Goal: Information Seeking & Learning: Learn about a topic

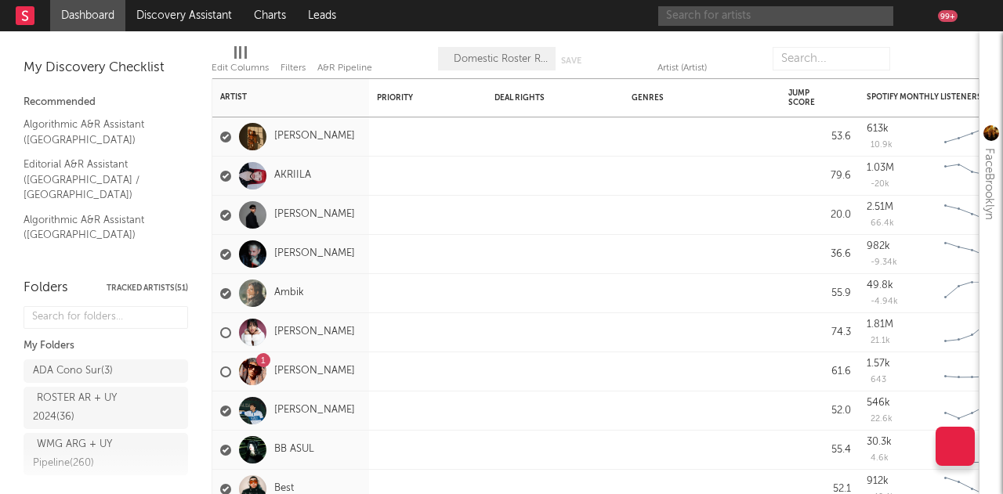
click at [754, 21] on input "text" at bounding box center [775, 16] width 235 height 20
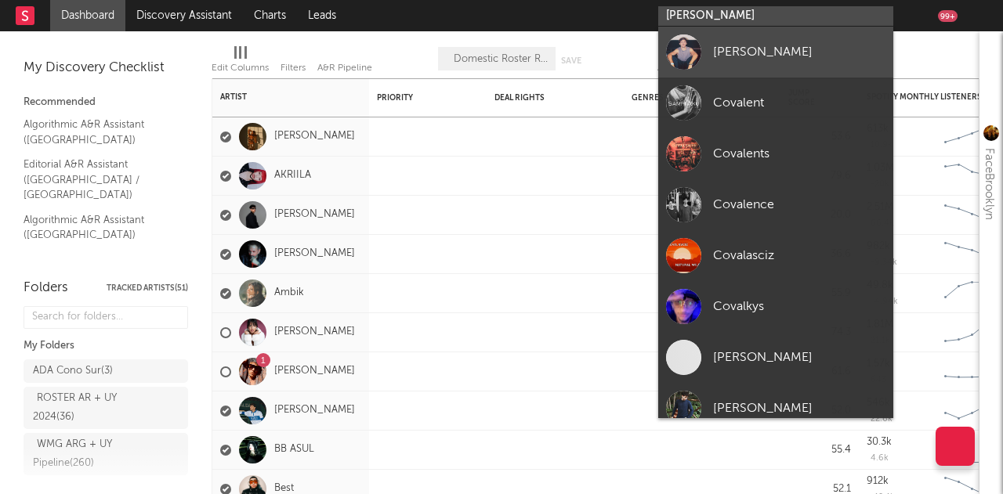
type input "[PERSON_NAME]"
click at [776, 52] on div "[PERSON_NAME]" at bounding box center [799, 51] width 172 height 19
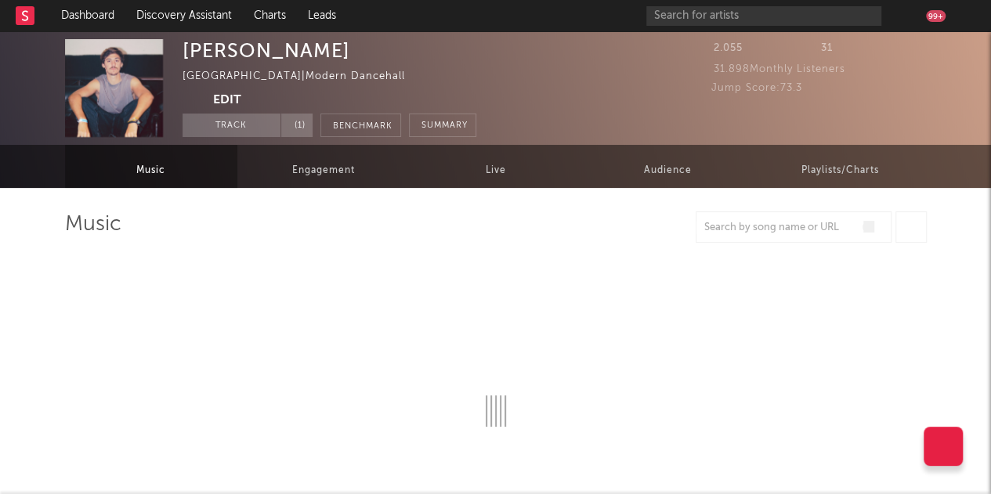
select select "6m"
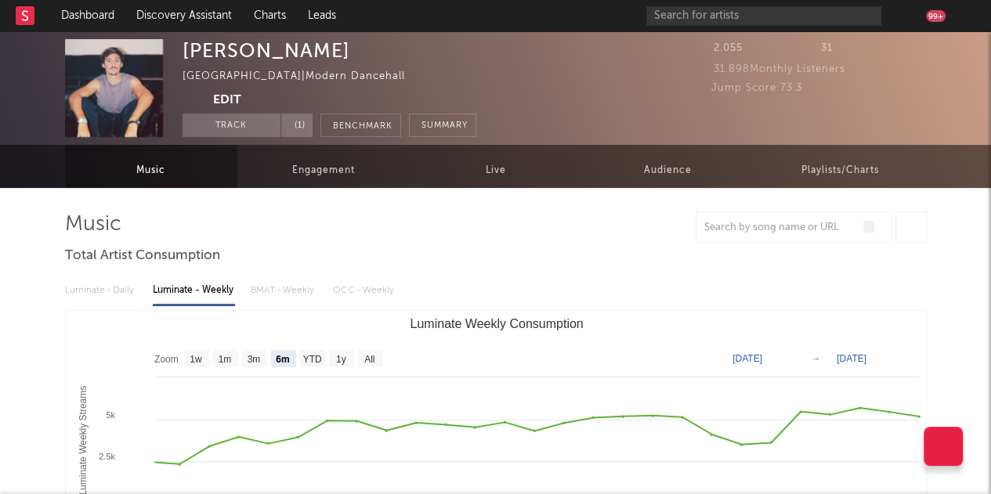
drag, startPoint x: 852, startPoint y: 78, endPoint x: 709, endPoint y: 71, distance: 143.6
click at [709, 71] on div "[PERSON_NAME] [GEOGRAPHIC_DATA] | Modern Dancehall Edit Track ( 1 ) Benchmark S…" at bounding box center [495, 88] width 991 height 114
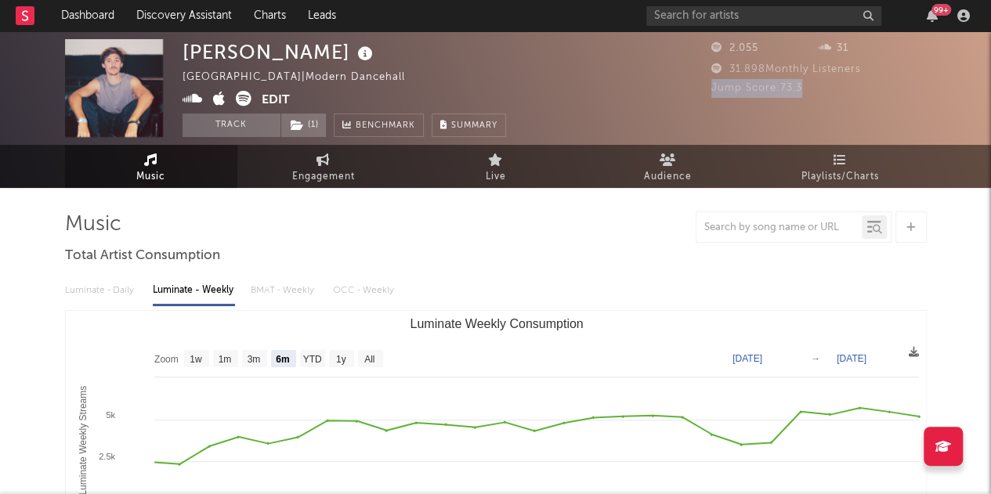
drag, startPoint x: 807, startPoint y: 89, endPoint x: 711, endPoint y: 93, distance: 96.5
click at [711, 93] on div "Jump Score: 73.3" at bounding box center [818, 88] width 215 height 19
click at [823, 77] on div "31.898 Monthly Listeners" at bounding box center [818, 69] width 215 height 19
drag, startPoint x: 811, startPoint y: 90, endPoint x: 708, endPoint y: 92, distance: 102.6
click at [708, 92] on div "[PERSON_NAME] [GEOGRAPHIC_DATA] | Modern Dancehall Edit Track ( 1 ) Benchmark S…" at bounding box center [495, 88] width 991 height 114
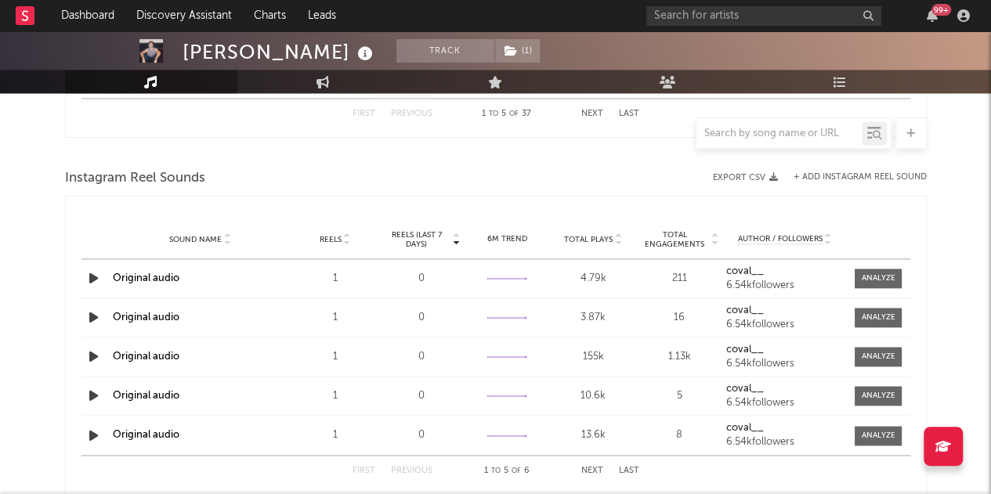
scroll to position [1000, 0]
click at [329, 241] on span "Reels" at bounding box center [331, 237] width 22 height 9
click at [340, 241] on span "Reels" at bounding box center [331, 237] width 22 height 9
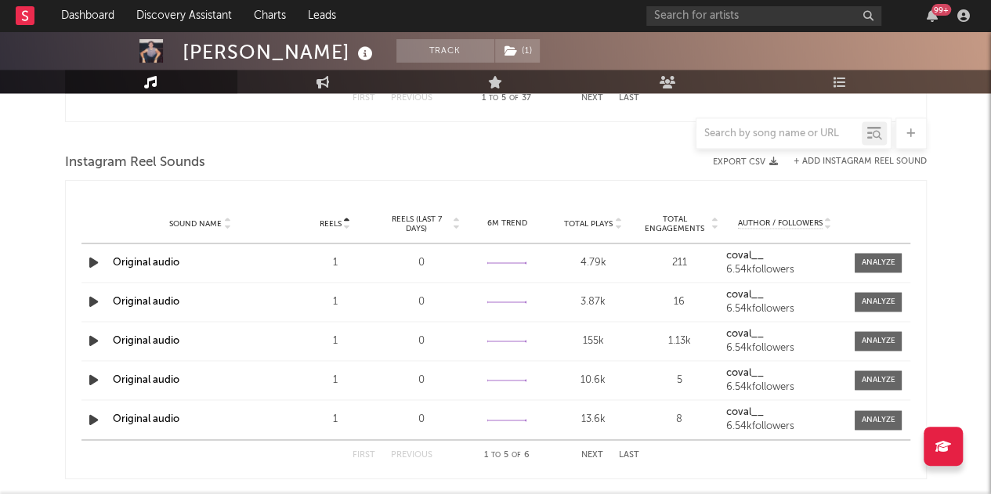
scroll to position [1019, 0]
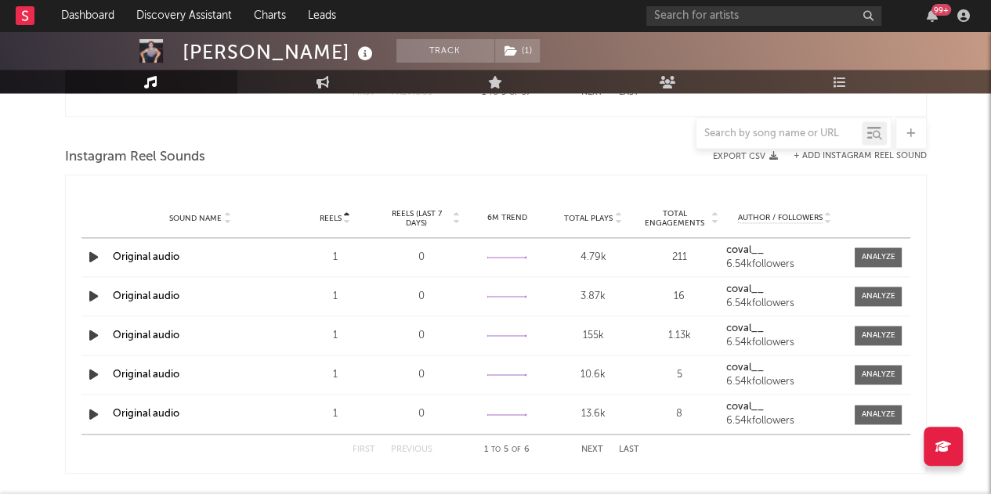
click at [597, 215] on span "Total Plays" at bounding box center [588, 218] width 49 height 9
click at [152, 252] on link "Original audio" at bounding box center [146, 257] width 67 height 10
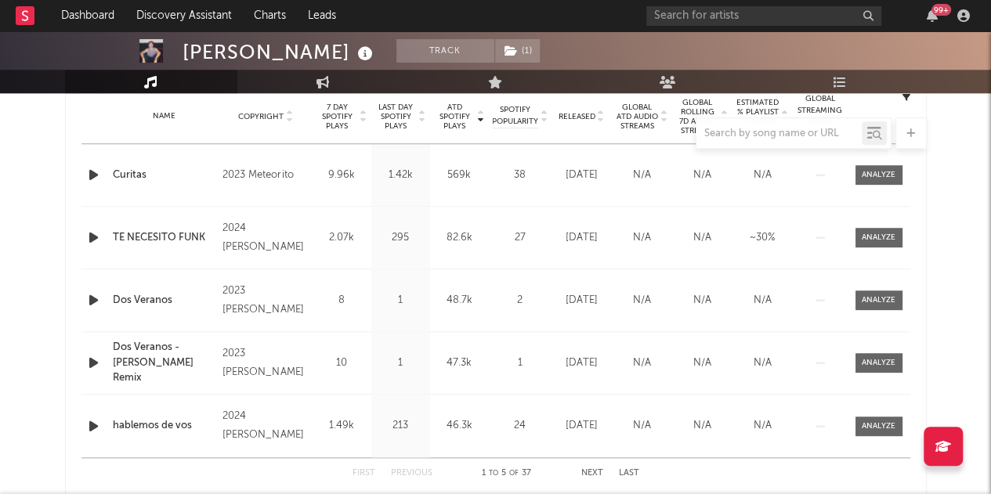
scroll to position [569, 0]
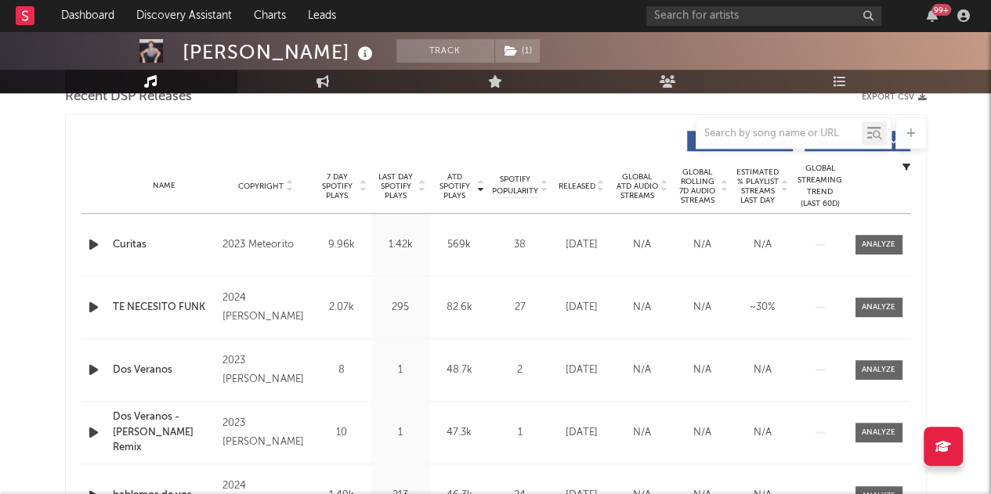
click at [451, 186] on span "ATD Spotify Plays" at bounding box center [455, 186] width 42 height 28
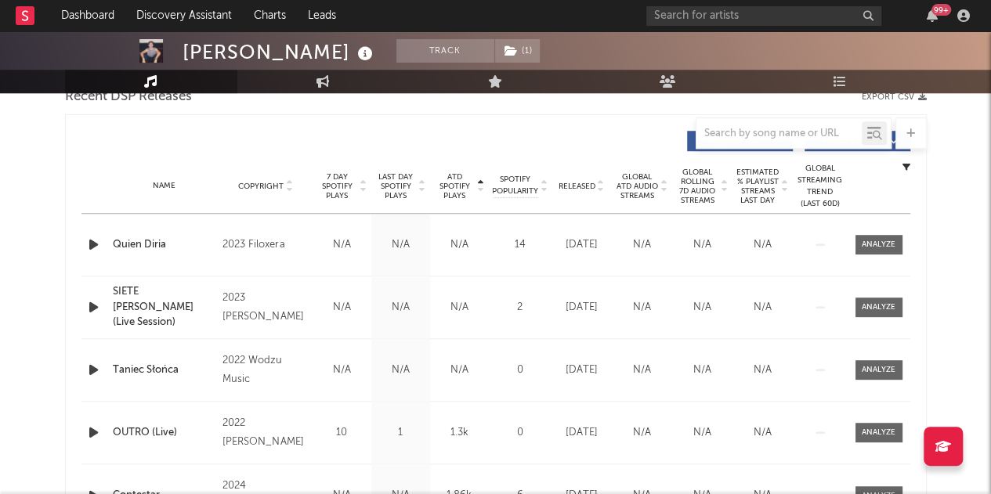
click at [451, 186] on span "ATD Spotify Plays" at bounding box center [455, 186] width 42 height 28
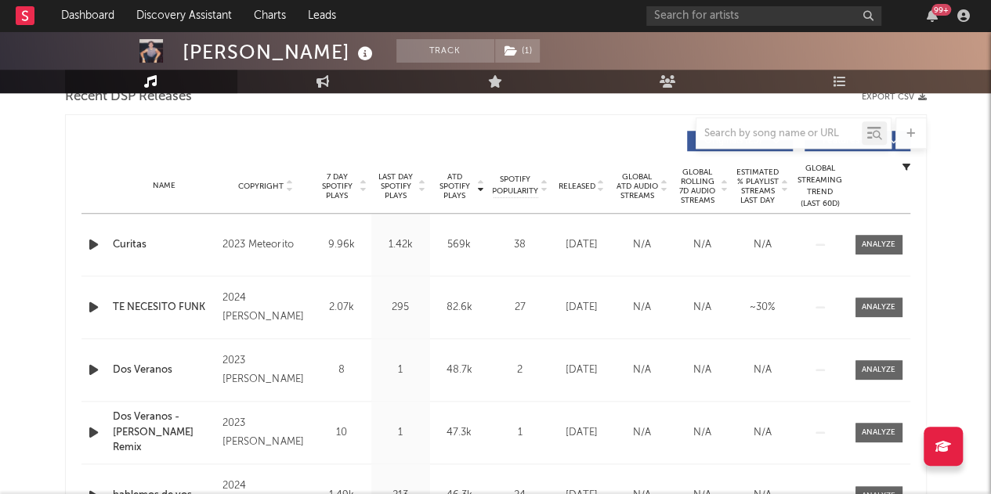
click at [136, 242] on div "Curitas" at bounding box center [164, 245] width 103 height 16
